Goal: Task Accomplishment & Management: Manage account settings

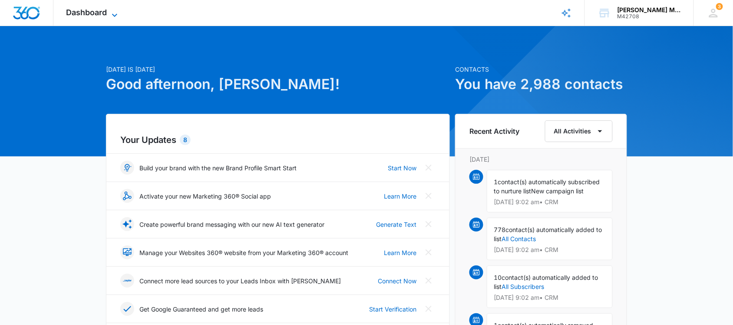
click at [93, 9] on span "Dashboard" at bounding box center [86, 12] width 41 height 9
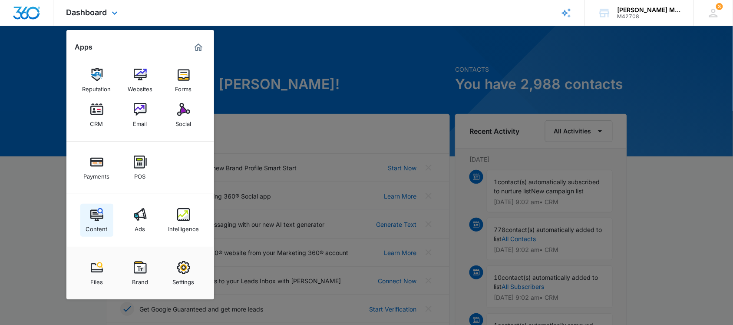
click at [93, 213] on img at bounding box center [96, 214] width 13 height 13
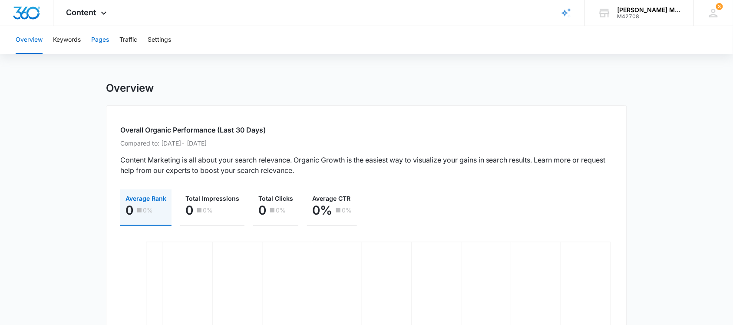
click at [96, 39] on button "Pages" at bounding box center [100, 40] width 18 height 28
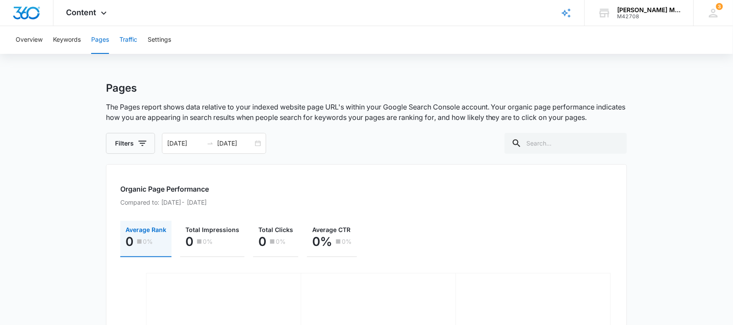
click at [137, 37] on button "Traffic" at bounding box center [128, 40] width 18 height 28
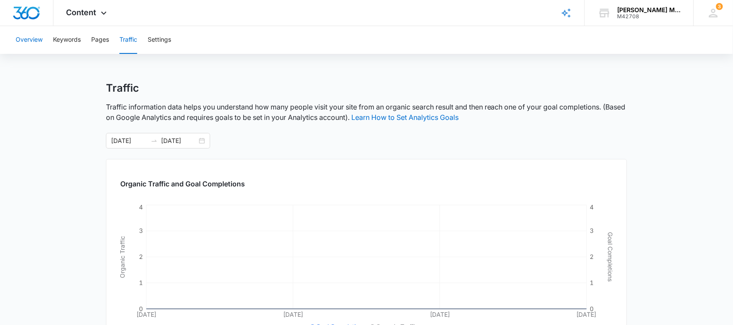
click at [19, 40] on button "Overview" at bounding box center [29, 40] width 27 height 28
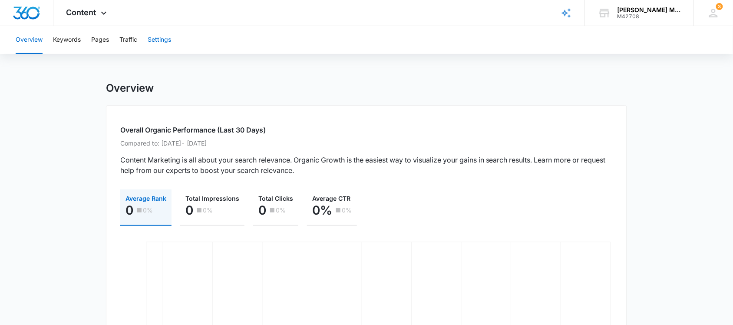
click at [153, 36] on button "Settings" at bounding box center [159, 40] width 23 height 28
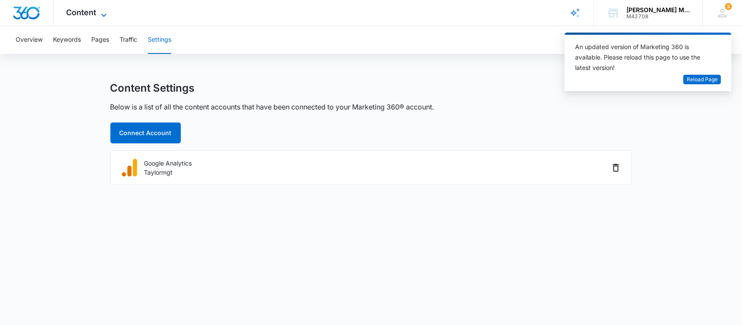
click at [82, 12] on span "Content" at bounding box center [81, 12] width 30 height 9
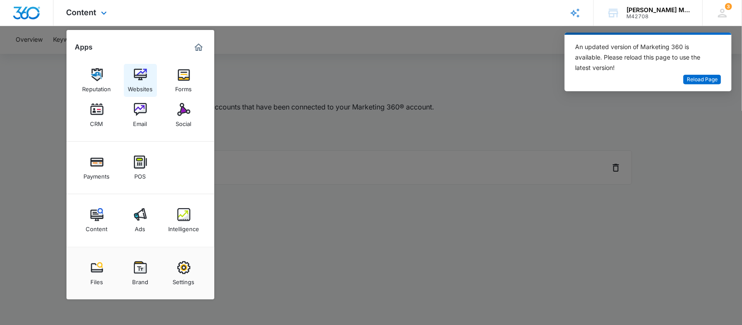
click at [142, 71] on img at bounding box center [140, 74] width 13 height 13
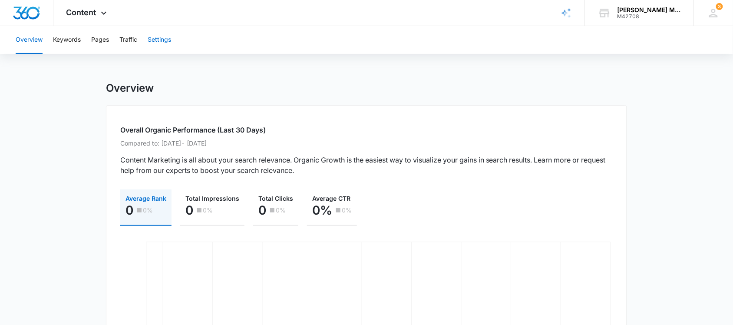
click at [168, 40] on button "Settings" at bounding box center [159, 40] width 23 height 28
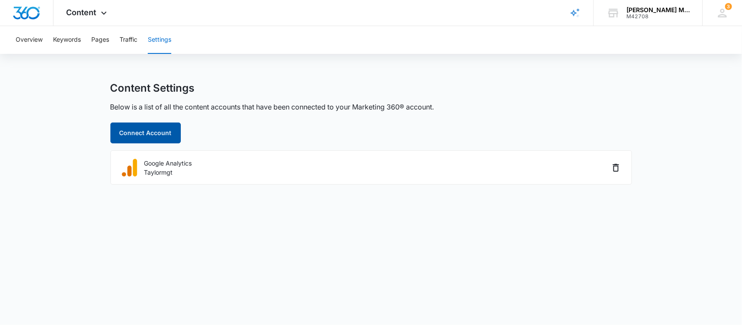
click at [152, 132] on button "Connect Account" at bounding box center [145, 133] width 70 height 21
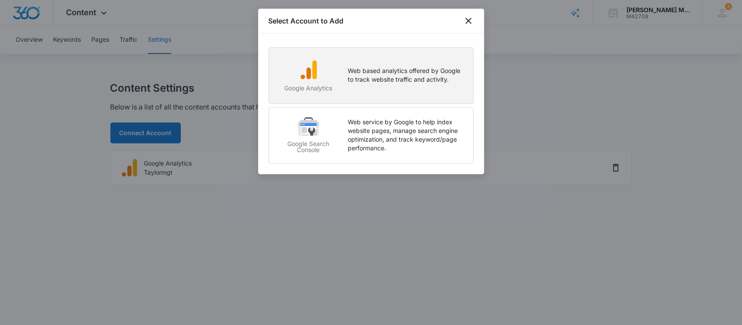
click at [314, 70] on img "button" at bounding box center [308, 69] width 21 height 21
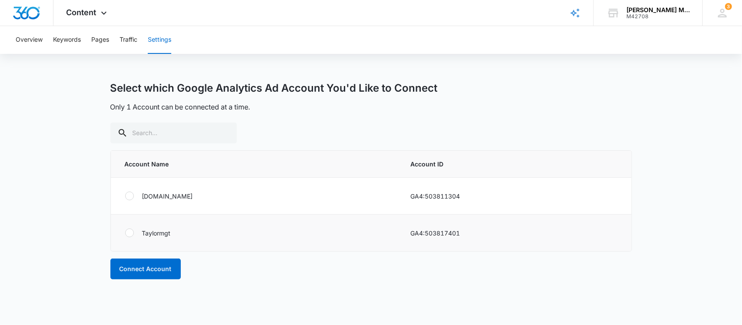
click at [129, 232] on div at bounding box center [129, 232] width 9 height 9
click at [125, 233] on input "radio" at bounding box center [125, 233] width 0 height 0
click at [144, 268] on button "Connect Account" at bounding box center [145, 268] width 70 height 21
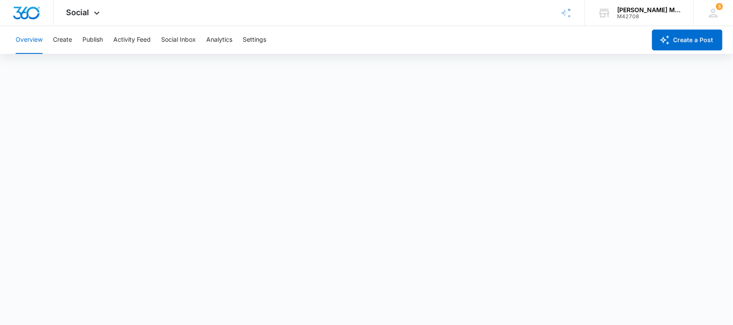
scroll to position [3, 0]
